Goal: Task Accomplishment & Management: Manage account settings

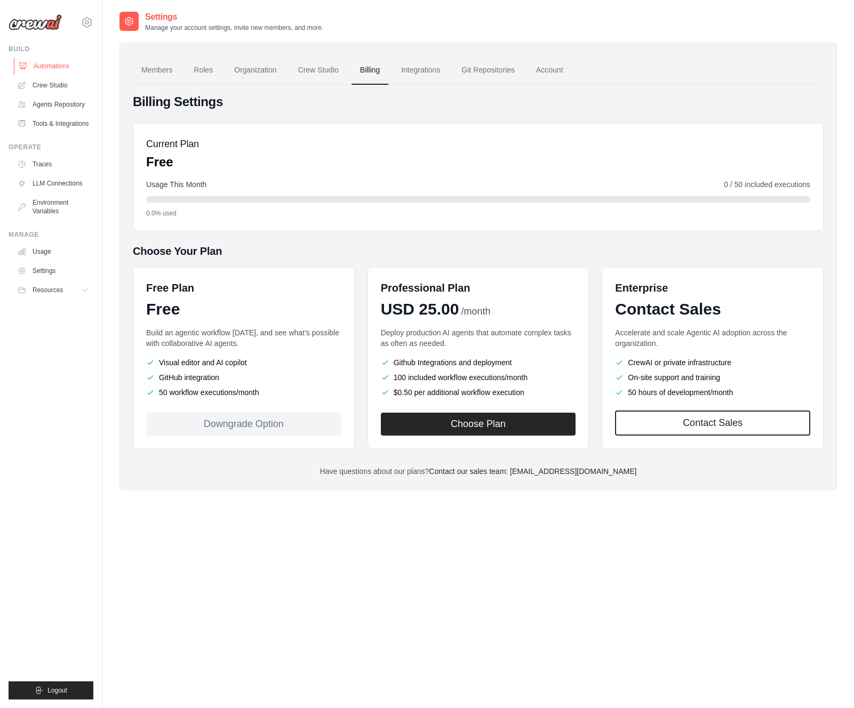
click at [50, 66] on link "Automations" at bounding box center [54, 66] width 81 height 17
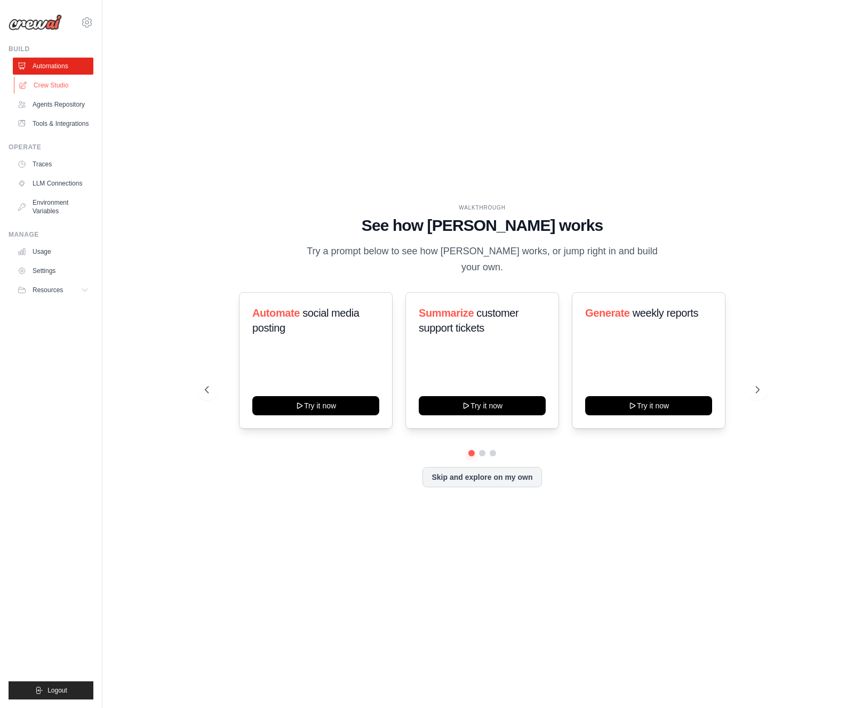
click at [61, 84] on link "Crew Studio" at bounding box center [54, 85] width 81 height 17
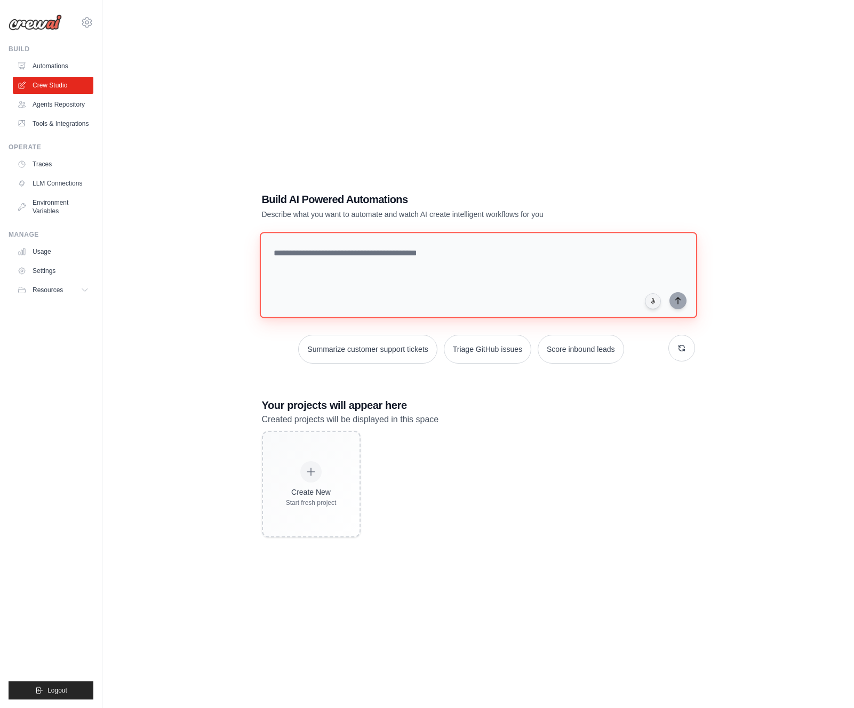
click at [362, 268] on textarea at bounding box center [477, 275] width 437 height 86
click at [61, 102] on link "Agents Repository" at bounding box center [54, 104] width 81 height 17
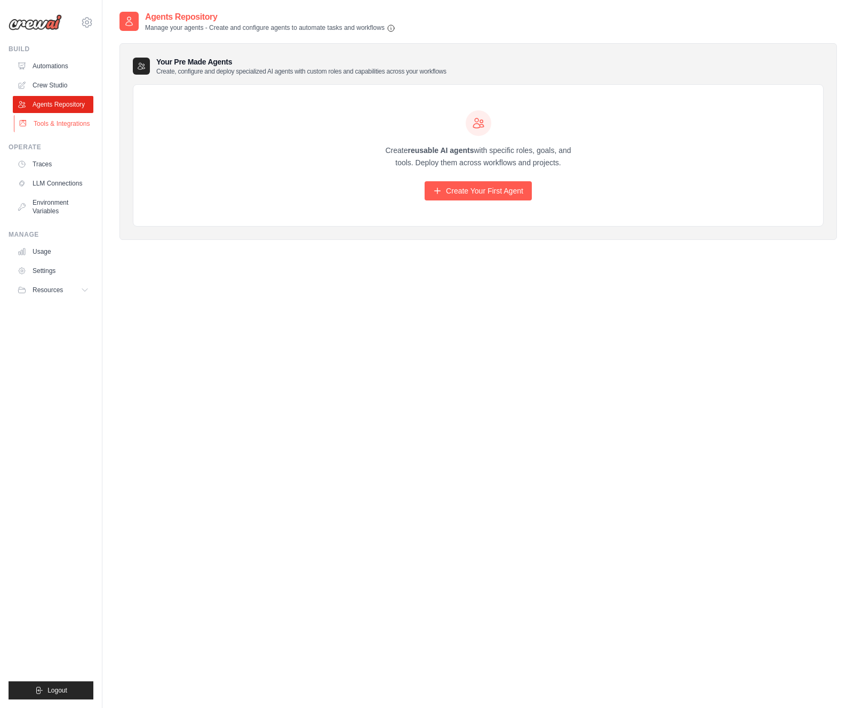
click at [54, 122] on link "Tools & Integrations" at bounding box center [54, 123] width 81 height 17
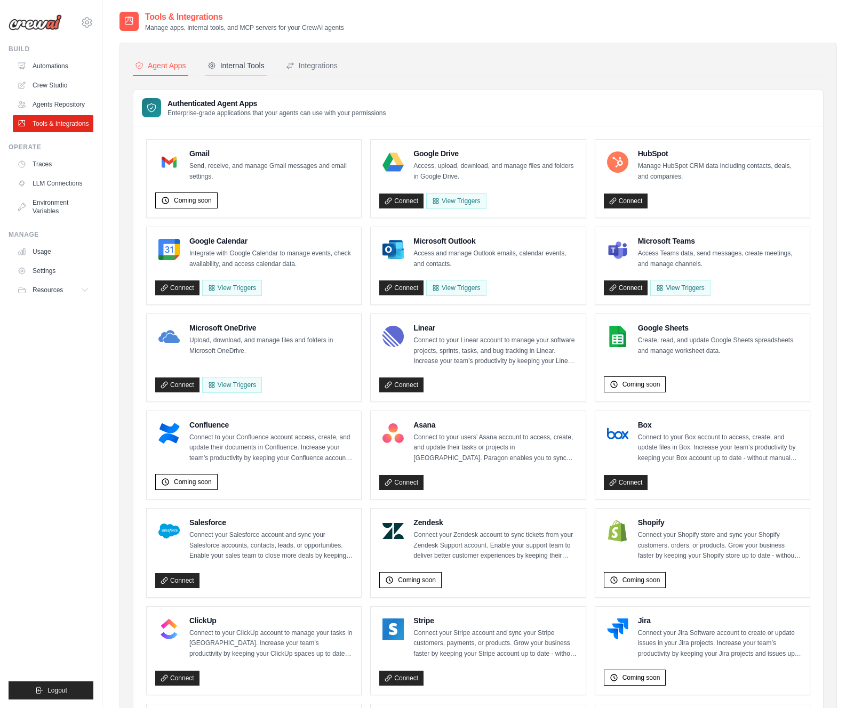
click at [239, 62] on div "Internal Tools" at bounding box center [235, 65] width 57 height 11
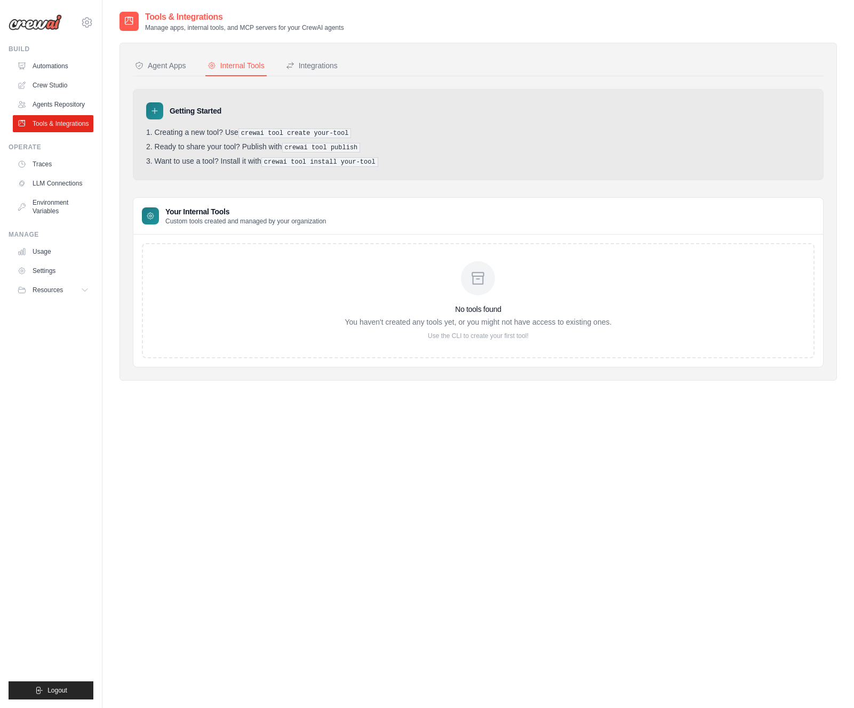
drag, startPoint x: 331, startPoint y: 63, endPoint x: 239, endPoint y: 64, distance: 92.3
click at [331, 63] on div "Integrations" at bounding box center [312, 65] width 52 height 11
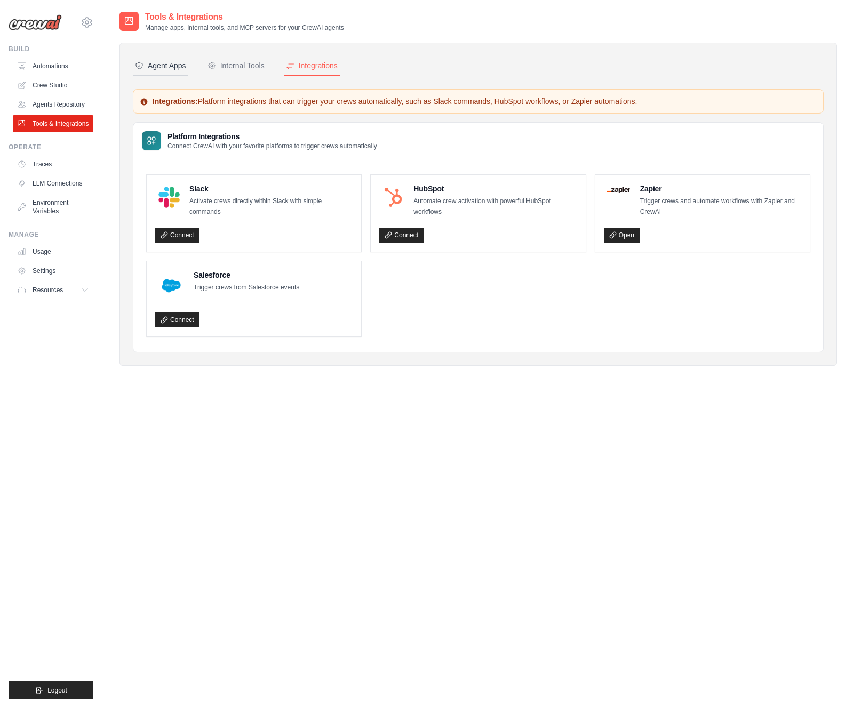
click at [169, 65] on div "Agent Apps" at bounding box center [160, 65] width 51 height 11
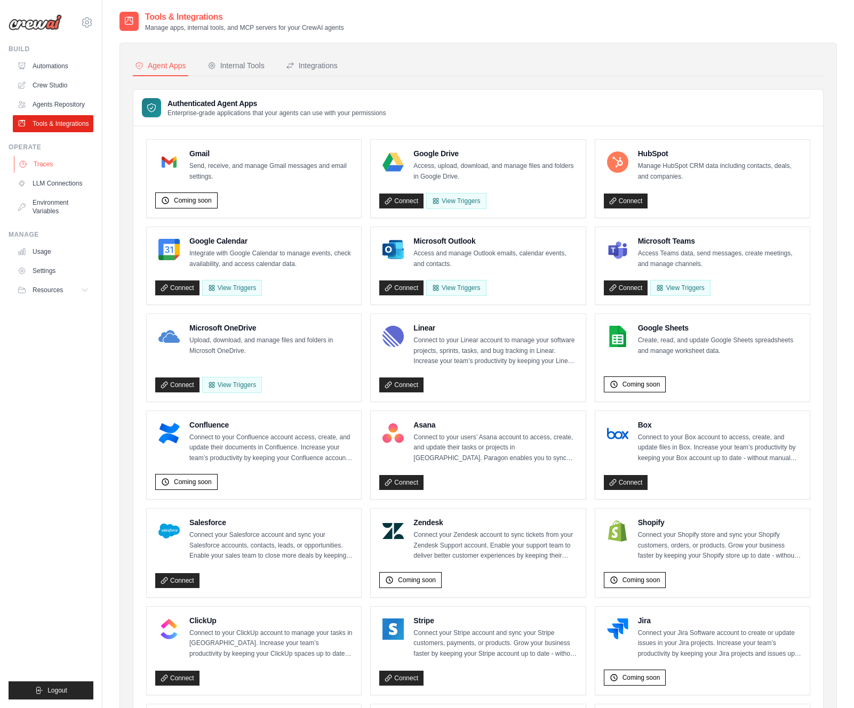
click at [52, 166] on link "Traces" at bounding box center [54, 164] width 81 height 17
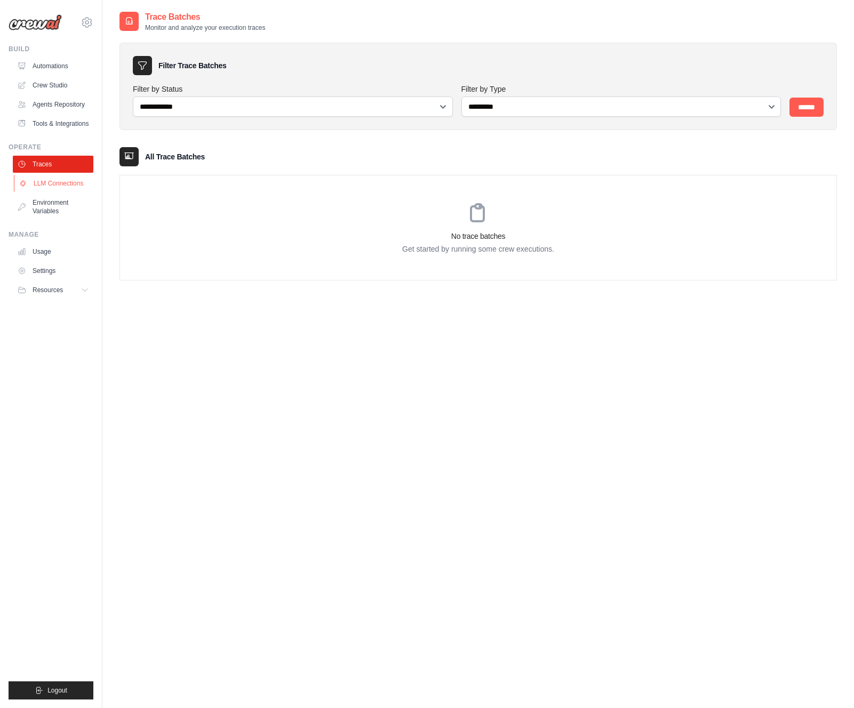
click at [43, 183] on link "LLM Connections" at bounding box center [54, 183] width 81 height 17
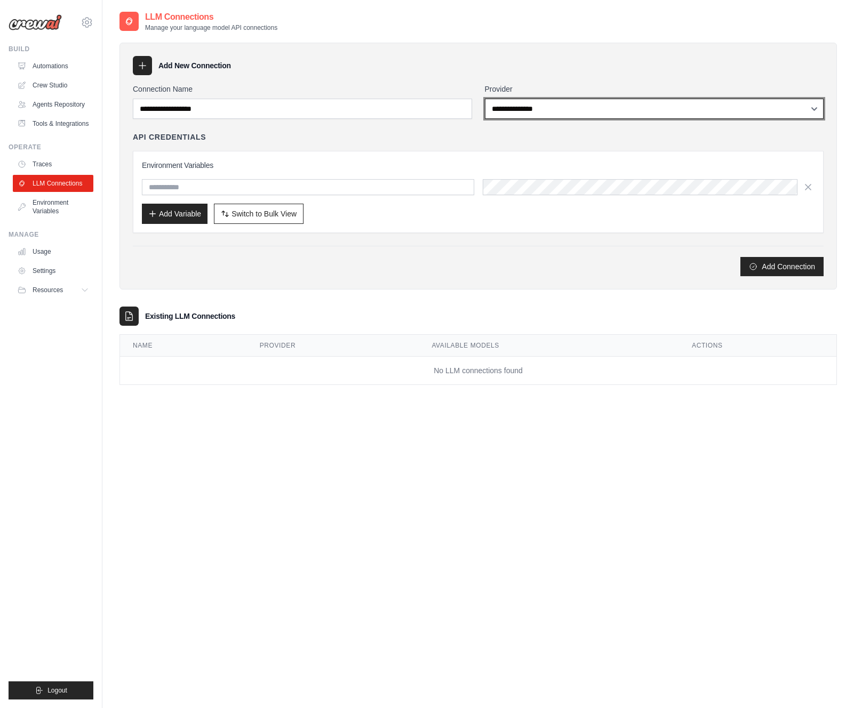
click at [535, 116] on select "**********" at bounding box center [654, 109] width 339 height 20
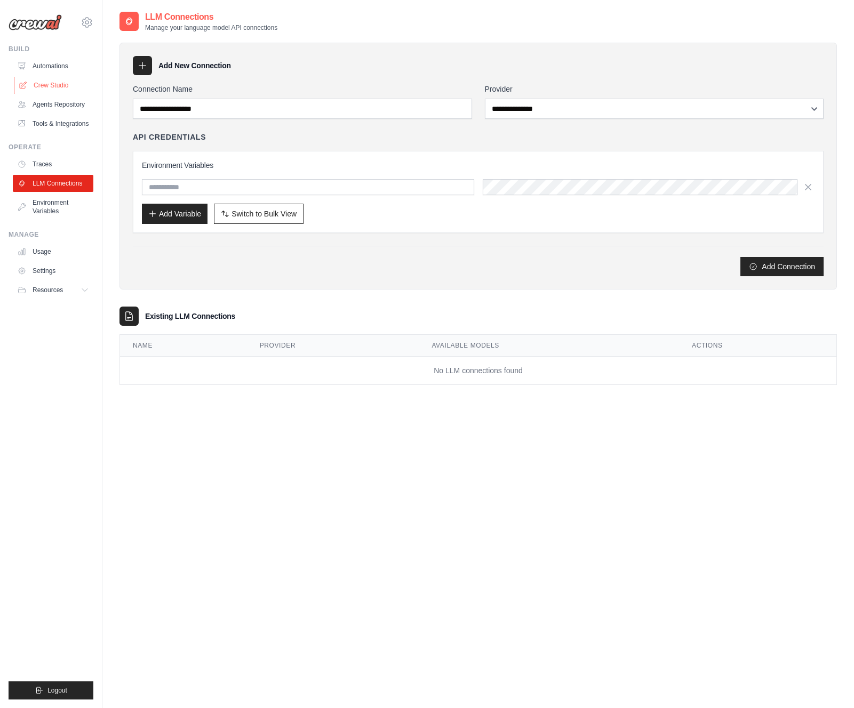
click at [49, 87] on link "Crew Studio" at bounding box center [54, 85] width 81 height 17
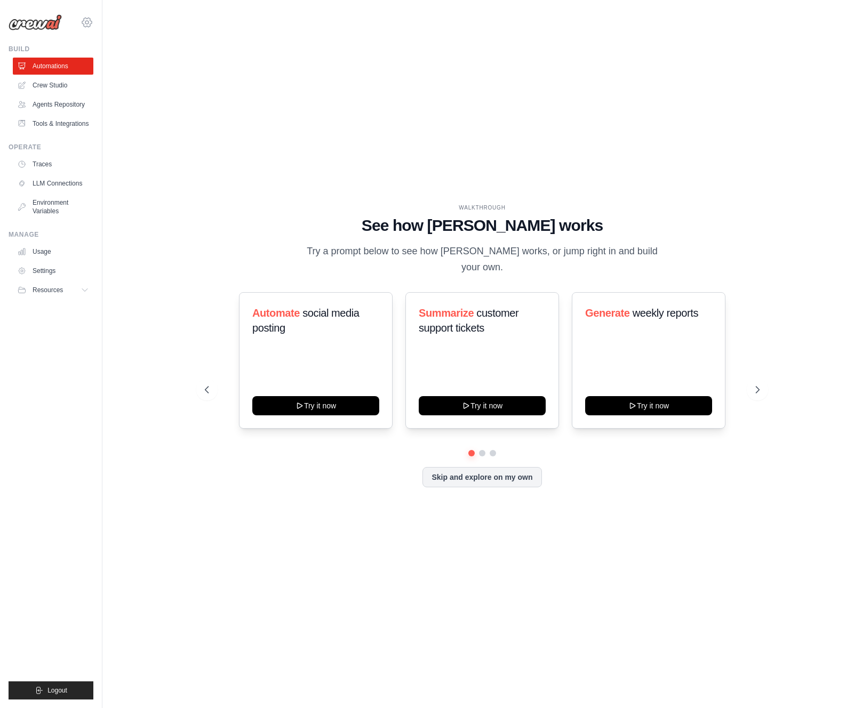
click at [90, 16] on div "alex.hermida@healx.io Settings" at bounding box center [51, 17] width 85 height 34
click at [85, 26] on icon at bounding box center [87, 22] width 13 height 13
click at [100, 39] on div "[PERSON_NAME][EMAIL_ADDRESS][PERSON_NAME][DOMAIN_NAME]" at bounding box center [131, 41] width 84 height 11
click at [115, 66] on span "Settings" at bounding box center [132, 66] width 84 height 11
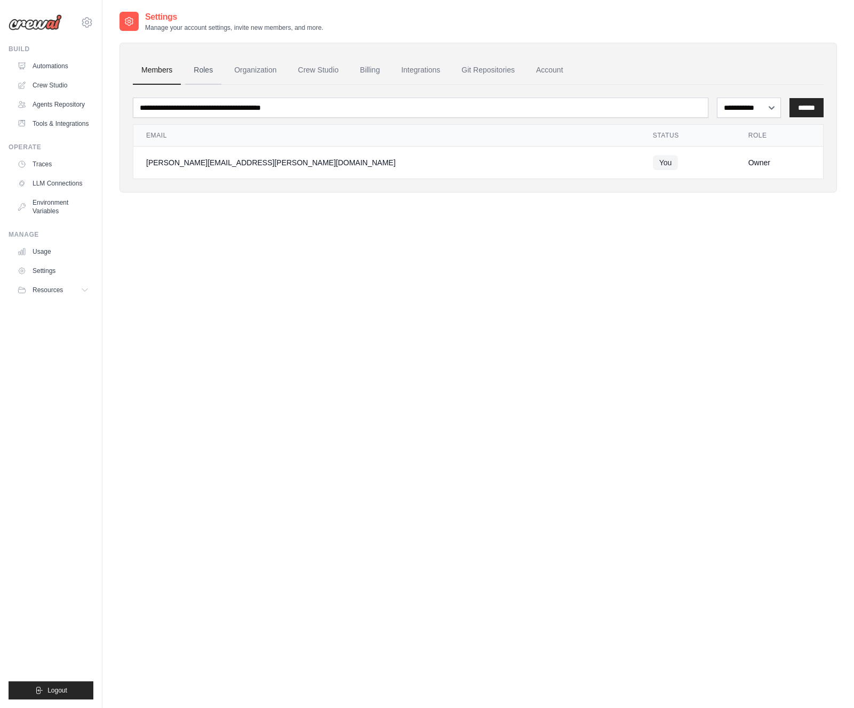
click at [196, 72] on link "Roles" at bounding box center [203, 70] width 36 height 29
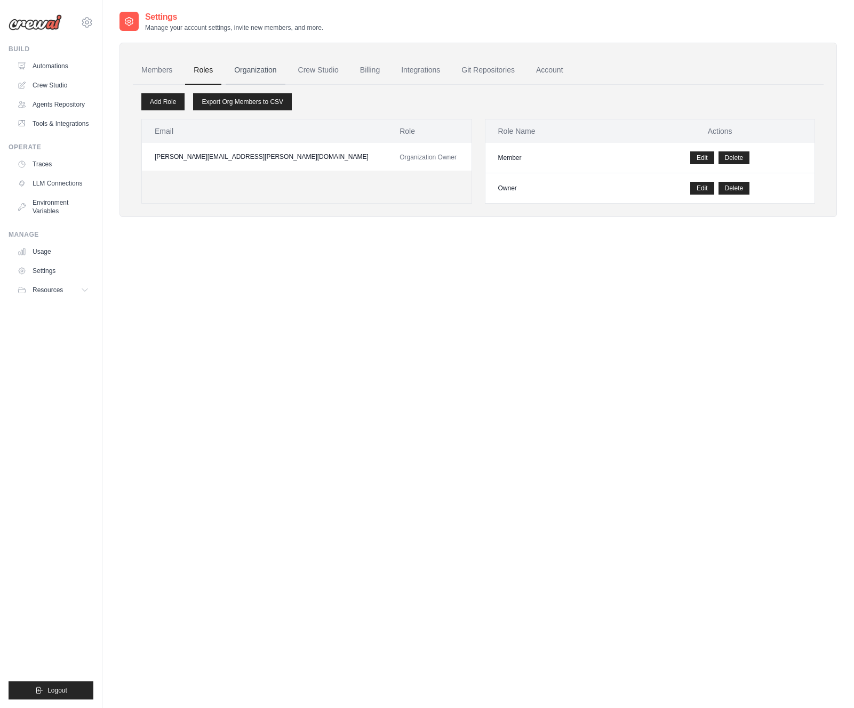
click at [255, 66] on link "Organization" at bounding box center [255, 70] width 59 height 29
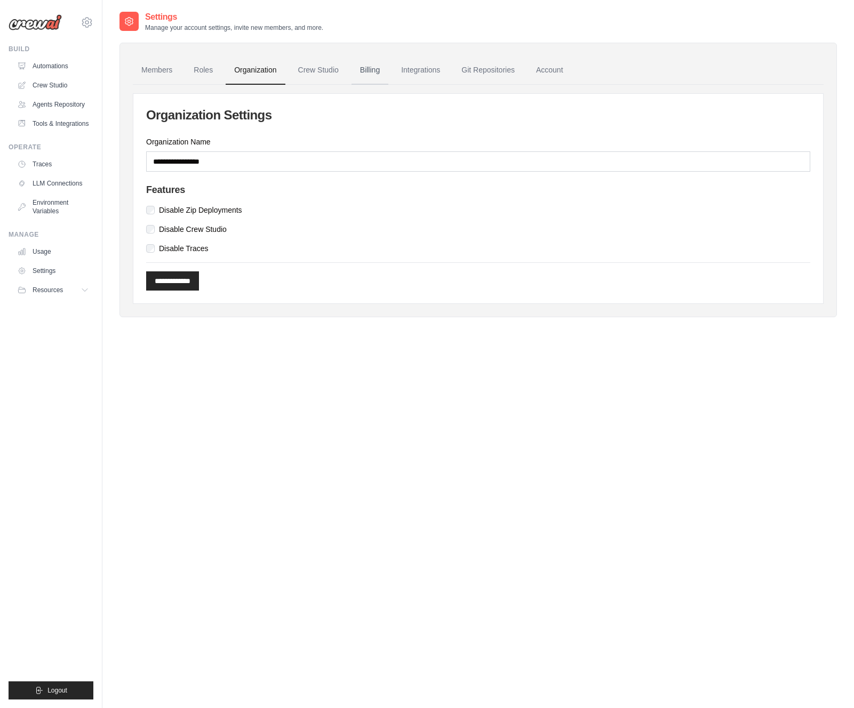
click at [372, 73] on link "Billing" at bounding box center [369, 70] width 37 height 29
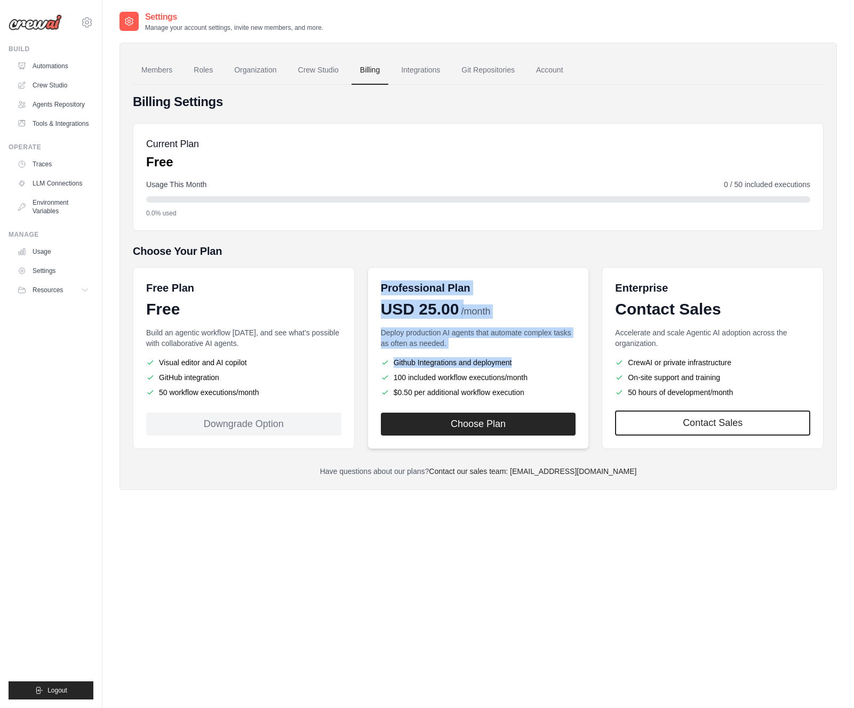
drag, startPoint x: 381, startPoint y: 290, endPoint x: 516, endPoint y: 373, distance: 158.5
click at [497, 369] on div "Professional Plan USD 25.00 /month Deploy production AI agents that automate co…" at bounding box center [478, 358] width 222 height 182
click at [525, 374] on li "100 included workflow executions/month" at bounding box center [478, 377] width 195 height 11
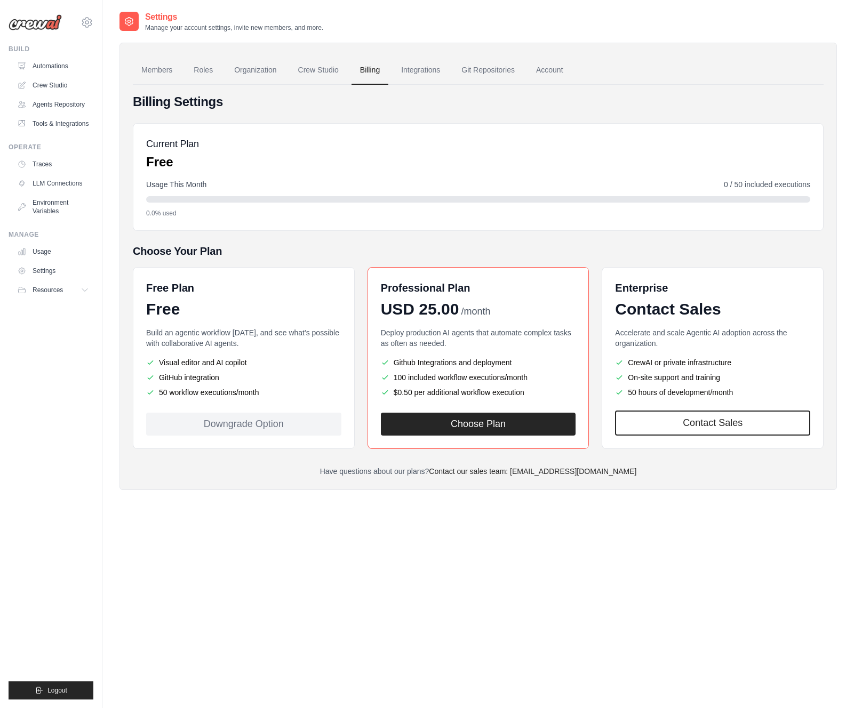
click at [465, 19] on div "Settings Manage your account settings, invite new members, and more." at bounding box center [477, 21] width 717 height 21
click at [436, 68] on link "Integrations" at bounding box center [421, 70] width 56 height 29
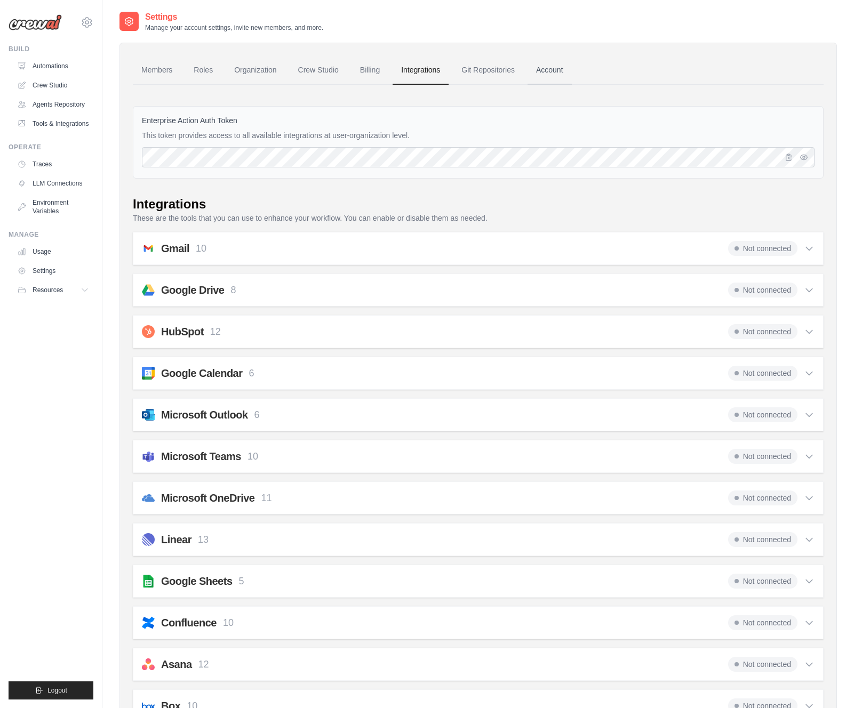
click at [547, 68] on link "Account" at bounding box center [550, 70] width 44 height 29
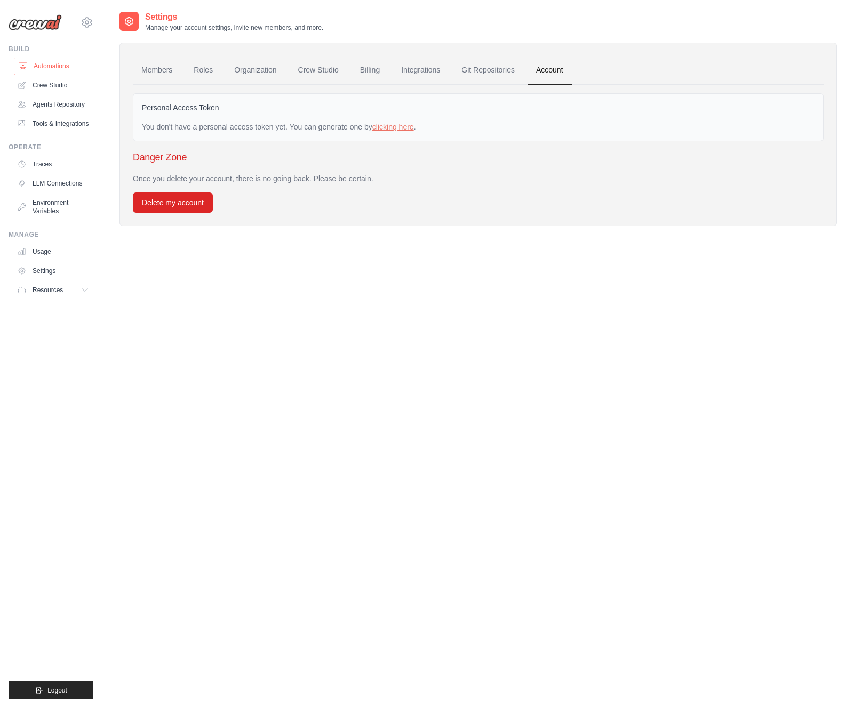
click at [44, 64] on link "Automations" at bounding box center [54, 66] width 81 height 17
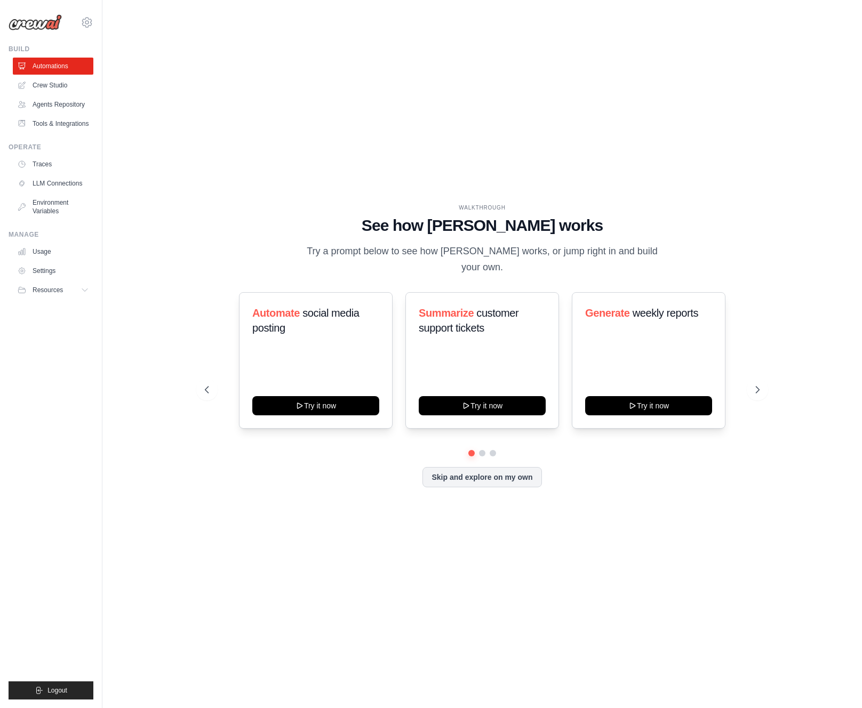
click at [605, 162] on div "WALKTHROUGH See how CrewAI works Try a prompt below to see how CrewAI works, or…" at bounding box center [481, 354] width 725 height 687
click at [54, 272] on link "Settings" at bounding box center [54, 270] width 81 height 17
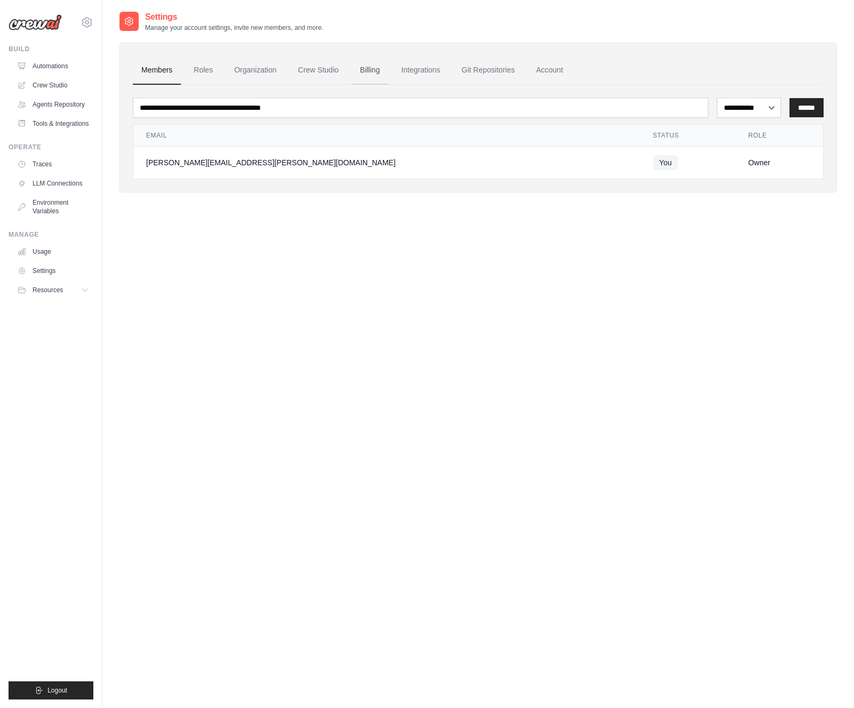
click at [364, 72] on link "Billing" at bounding box center [369, 70] width 37 height 29
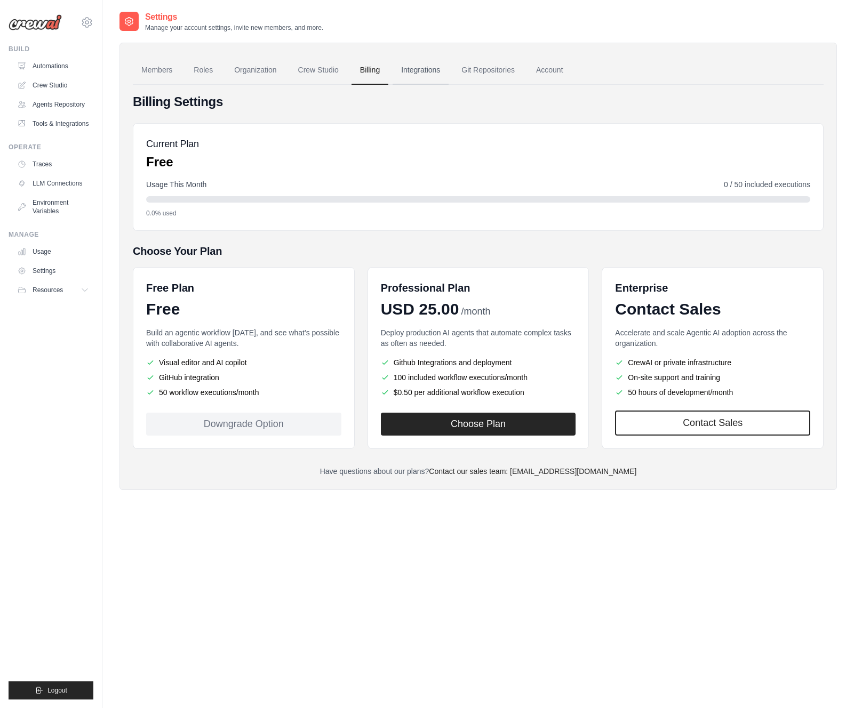
click at [410, 61] on link "Integrations" at bounding box center [421, 70] width 56 height 29
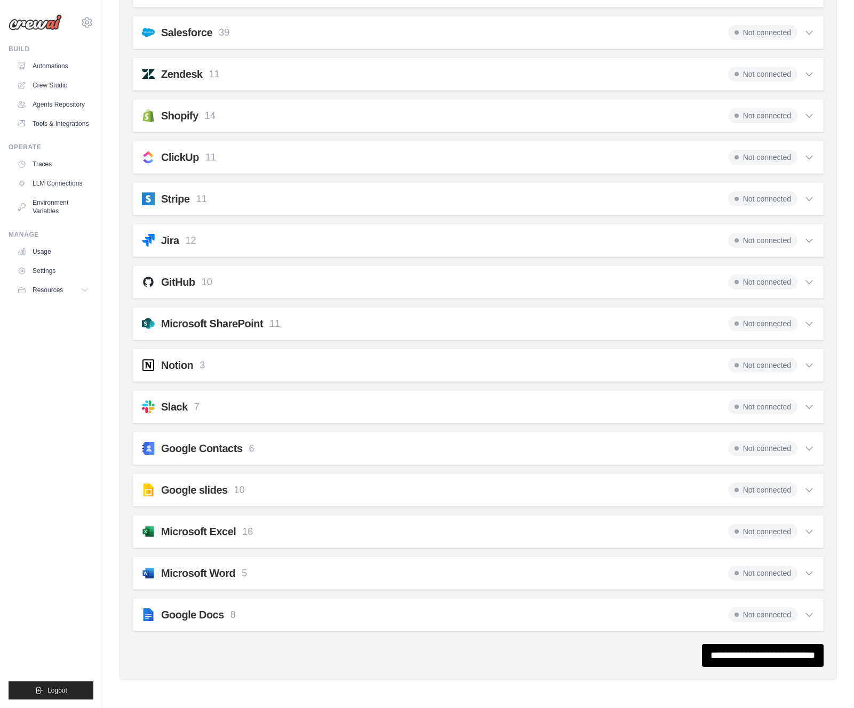
scroll to position [379, 0]
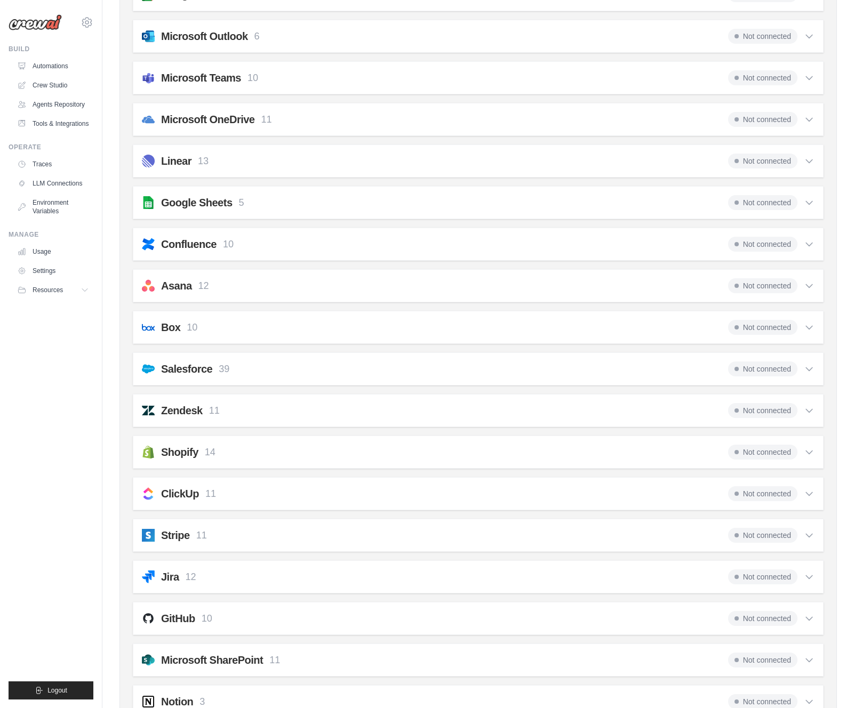
click at [60, 403] on ul "Build Automations Crew Studio Agents Repository Tools & Integrations" at bounding box center [51, 372] width 85 height 655
